Goal: Ask a question: Seek information or help from site administrators or community

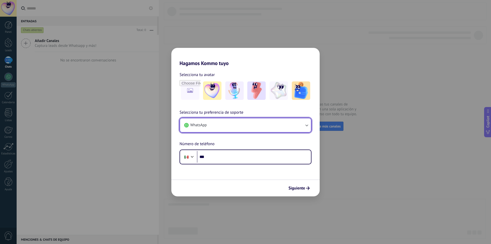
click at [264, 127] on button "WhatsApp" at bounding box center [245, 125] width 131 height 14
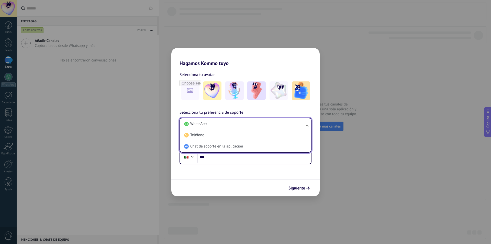
click at [246, 144] on li "Chat de soporte en la aplicación" at bounding box center [244, 146] width 125 height 11
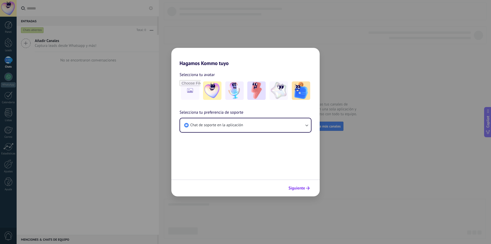
drag, startPoint x: 302, startPoint y: 181, endPoint x: 302, endPoint y: 185, distance: 3.9
click at [302, 183] on div "Siguiente" at bounding box center [245, 187] width 148 height 17
drag, startPoint x: 300, startPoint y: 188, endPoint x: 303, endPoint y: 189, distance: 3.3
click at [301, 190] on span "Siguiente" at bounding box center [296, 188] width 17 height 4
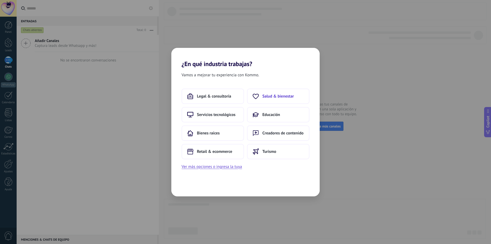
click at [274, 98] on span "Salud & bienestar" at bounding box center [277, 96] width 31 height 5
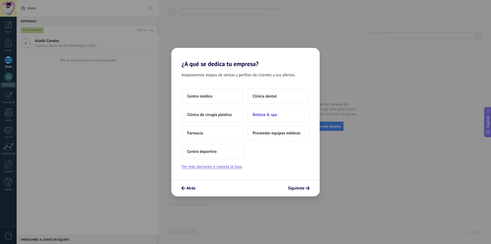
click at [270, 111] on button "Belleza & spa" at bounding box center [278, 114] width 62 height 15
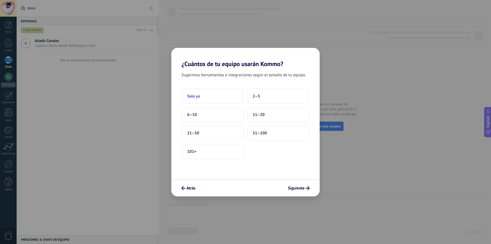
click at [212, 94] on button "Solo yo" at bounding box center [212, 95] width 62 height 15
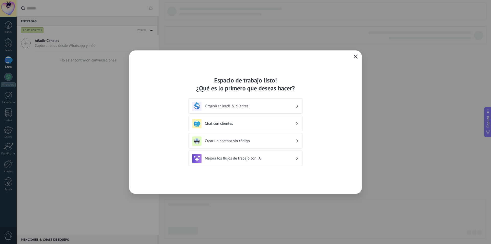
click at [354, 56] on icon "button" at bounding box center [355, 56] width 4 height 4
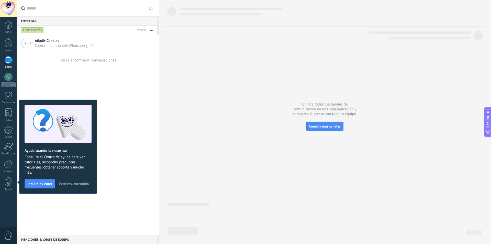
click at [10, 9] on div at bounding box center [8, 8] width 17 height 17
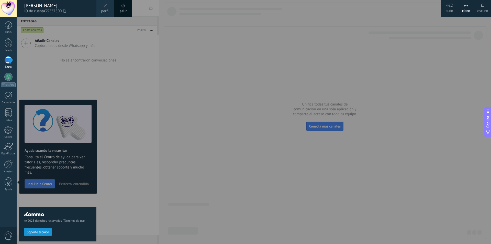
click at [119, 11] on div "salir" at bounding box center [123, 8] width 18 height 17
